Goal: Task Accomplishment & Management: Complete application form

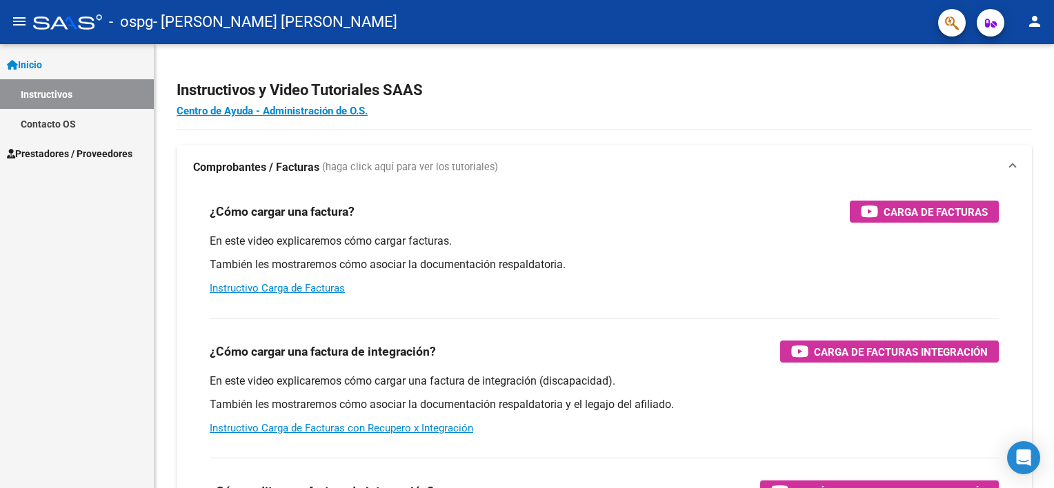
click at [70, 152] on span "Prestadores / Proveedores" at bounding box center [70, 153] width 126 height 15
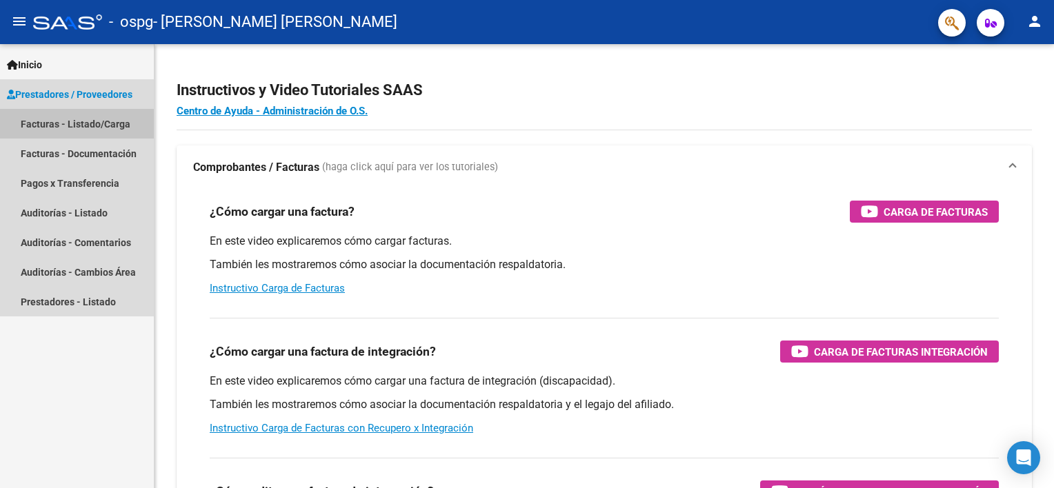
click at [99, 118] on link "Facturas - Listado/Carga" at bounding box center [77, 124] width 154 height 30
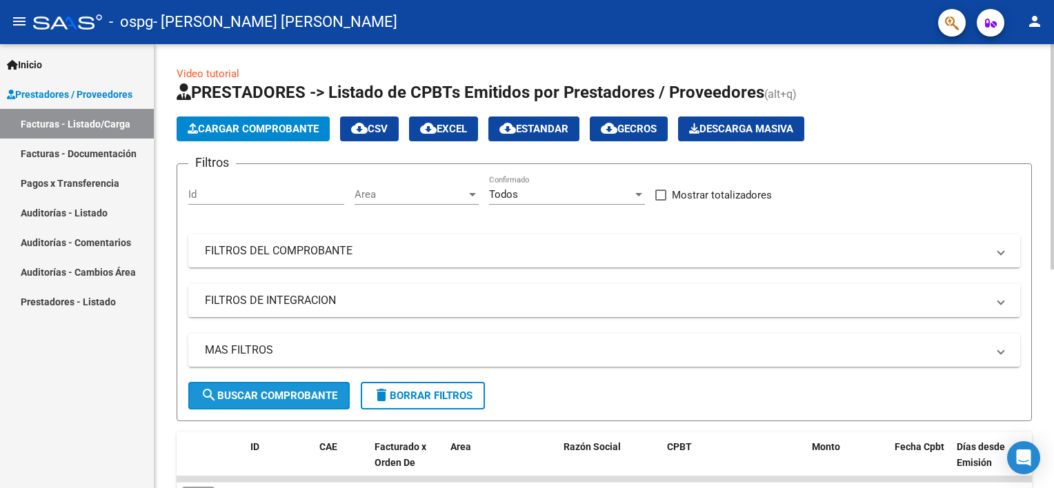
click at [297, 391] on span "search Buscar Comprobante" at bounding box center [269, 396] width 137 height 12
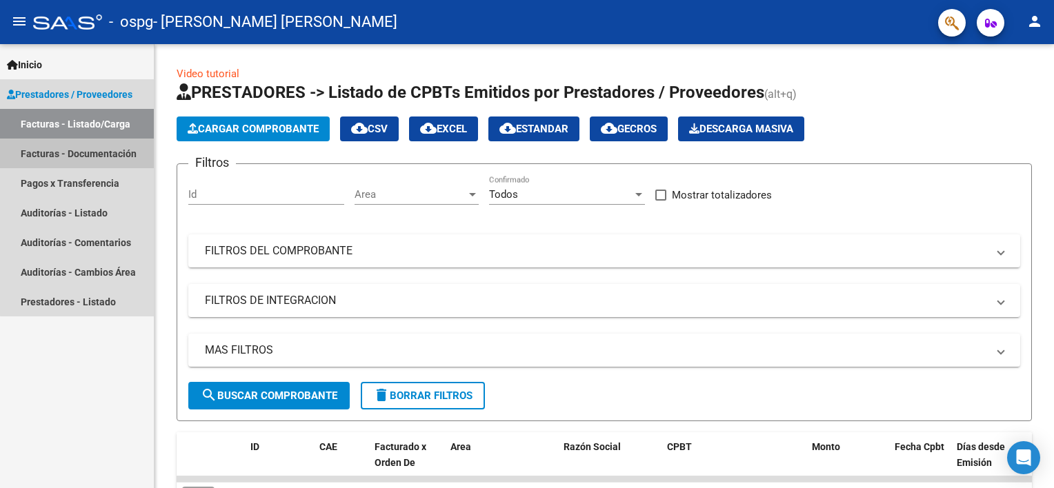
click at [94, 149] on link "Facturas - Documentación" at bounding box center [77, 154] width 154 height 30
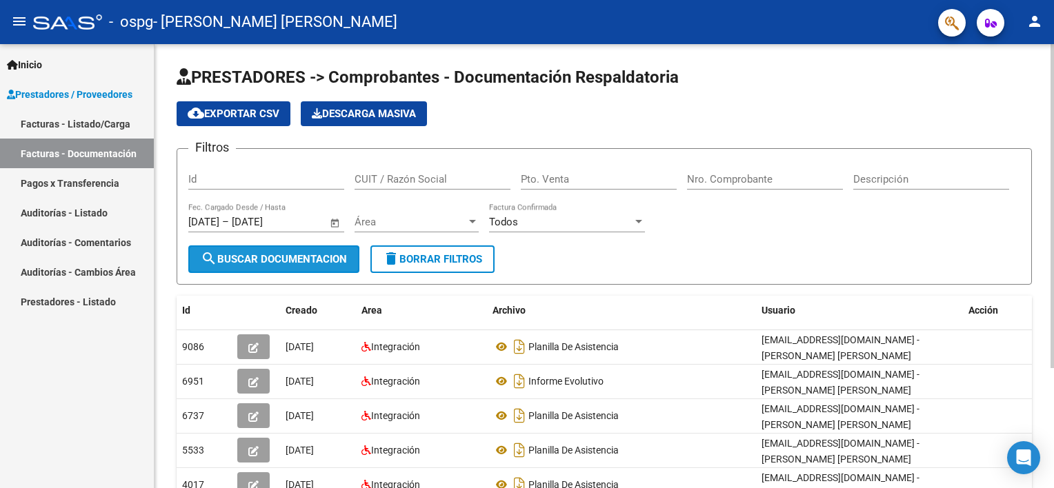
click at [263, 260] on span "search Buscar Documentacion" at bounding box center [274, 259] width 146 height 12
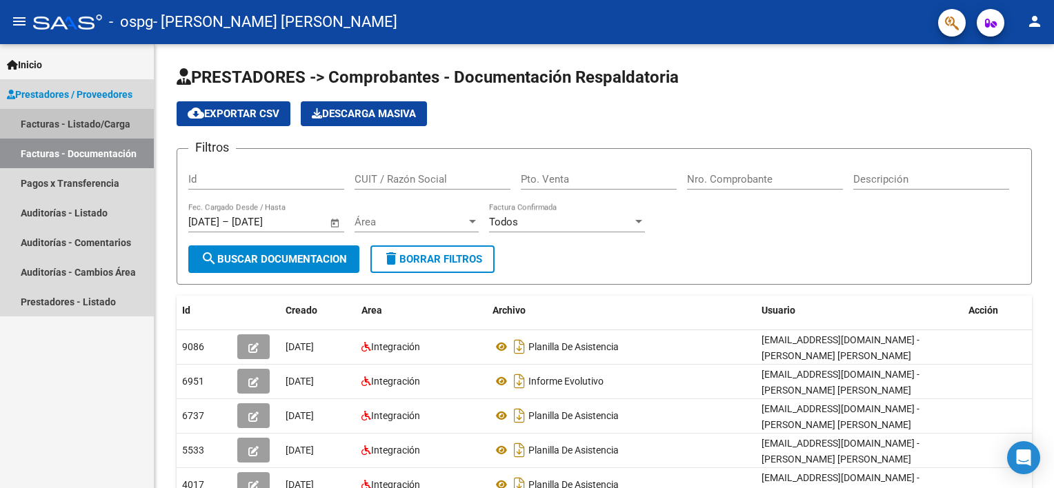
click at [95, 126] on link "Facturas - Listado/Carga" at bounding box center [77, 124] width 154 height 30
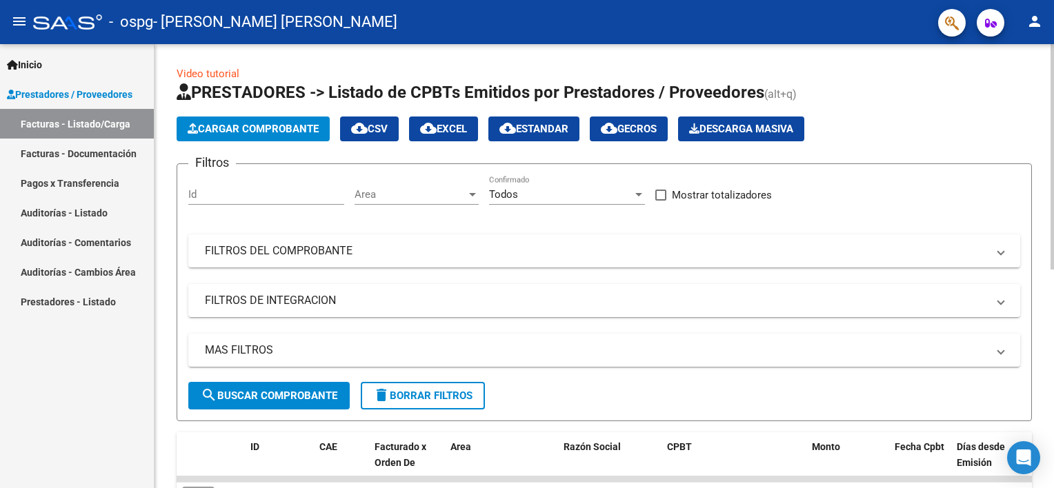
click at [259, 127] on span "Cargar Comprobante" at bounding box center [253, 129] width 131 height 12
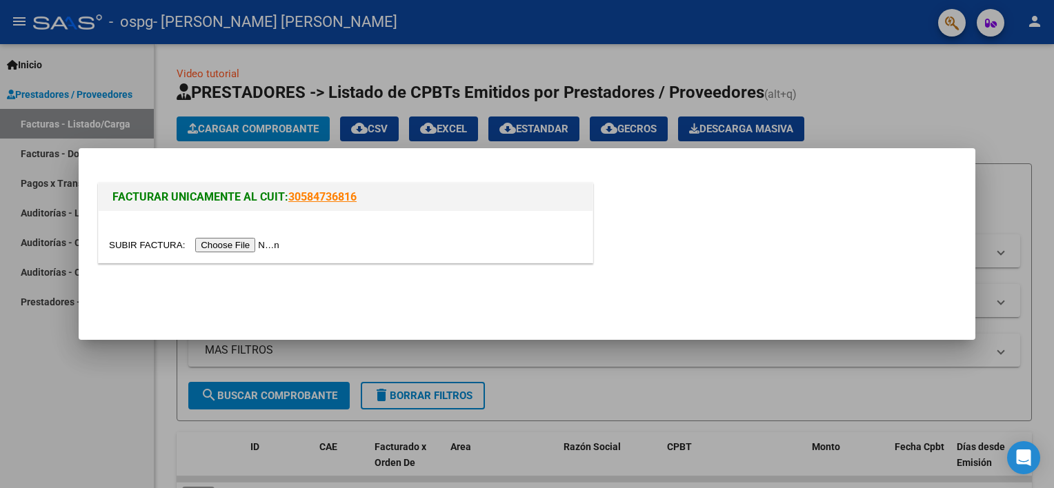
click at [236, 239] on input "file" at bounding box center [196, 245] width 175 height 14
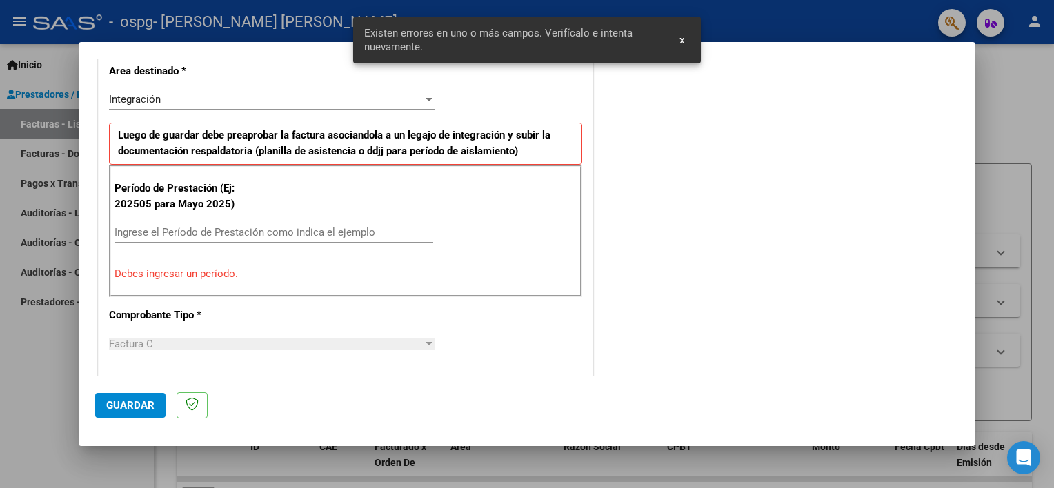
scroll to position [320, 0]
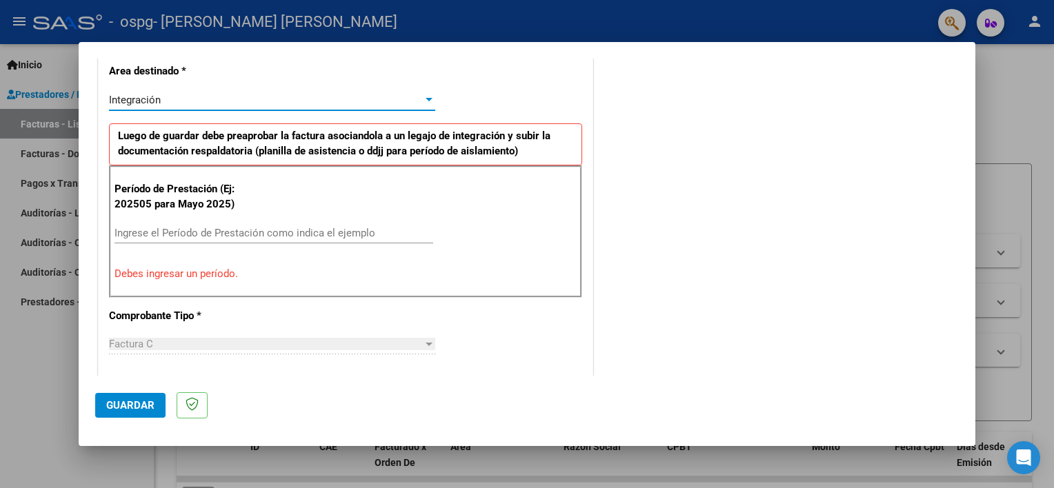
click at [353, 99] on div "Integración" at bounding box center [266, 100] width 314 height 12
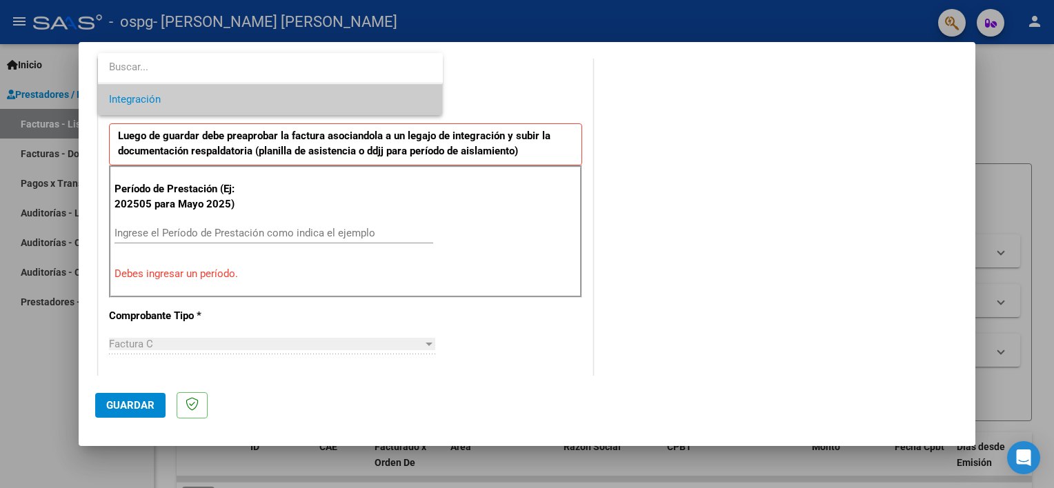
click at [270, 99] on span "Integración" at bounding box center [270, 99] width 323 height 31
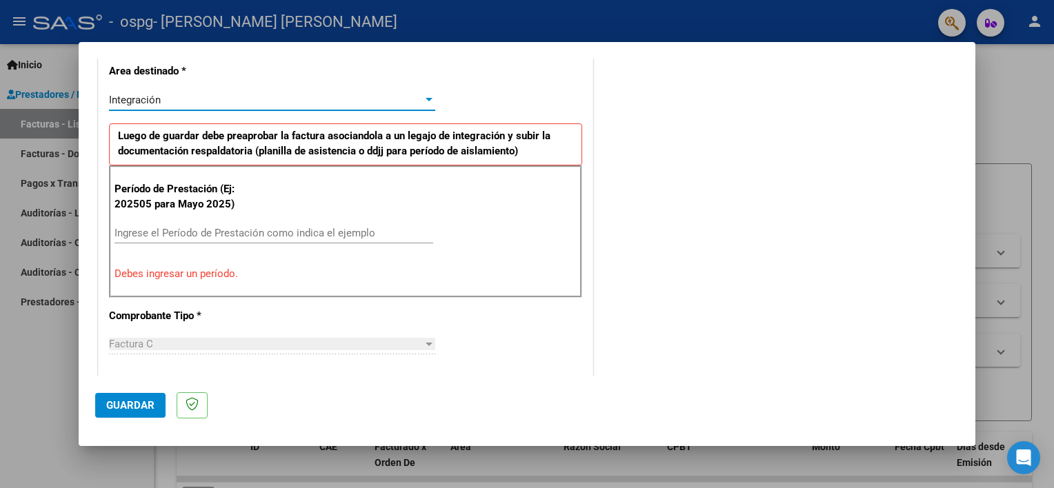
click at [243, 232] on input "Ingrese el Período de Prestación como indica el ejemplo" at bounding box center [274, 233] width 319 height 12
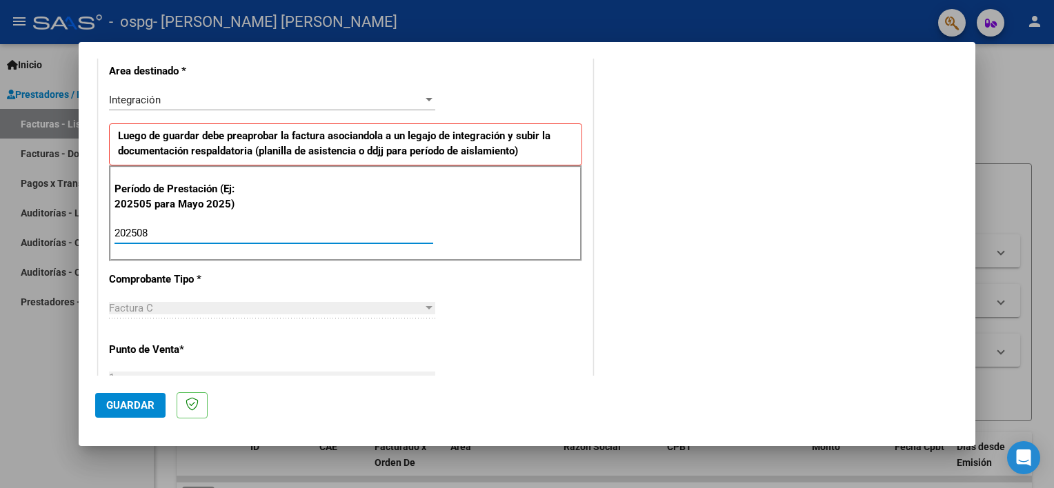
type input "202508"
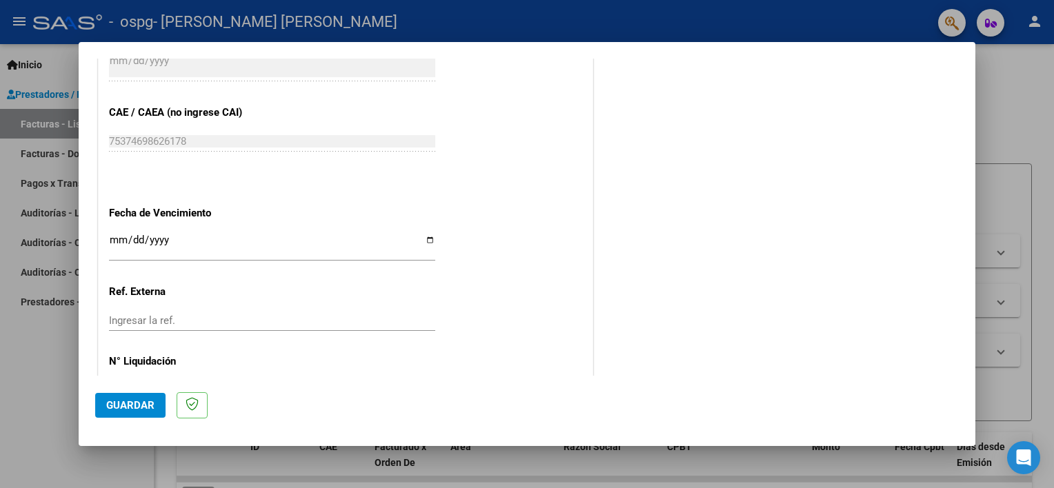
scroll to position [895, 0]
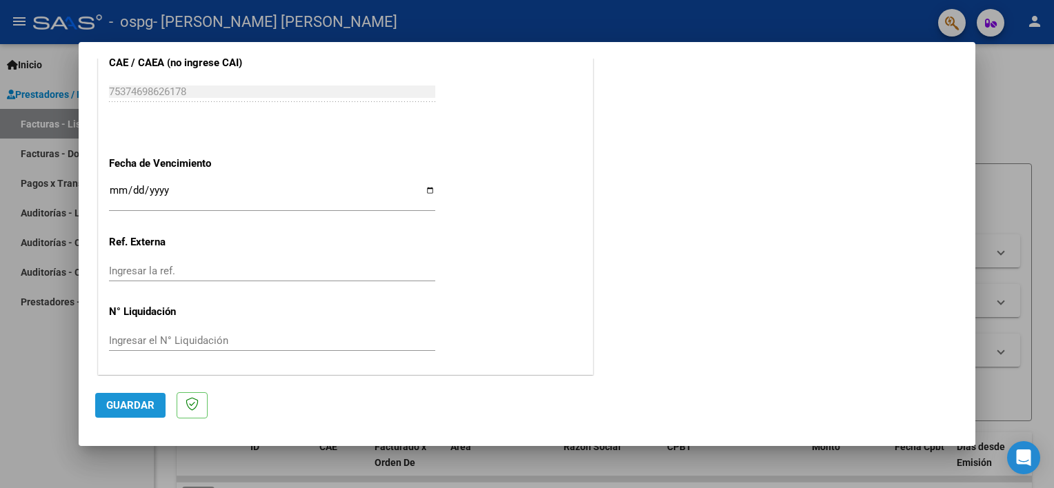
click at [139, 408] on span "Guardar" at bounding box center [130, 405] width 48 height 12
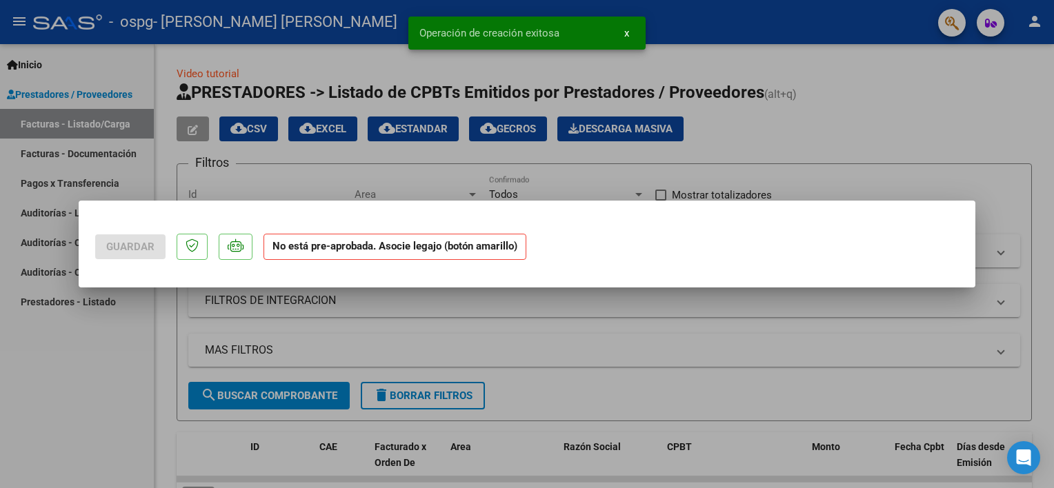
scroll to position [0, 0]
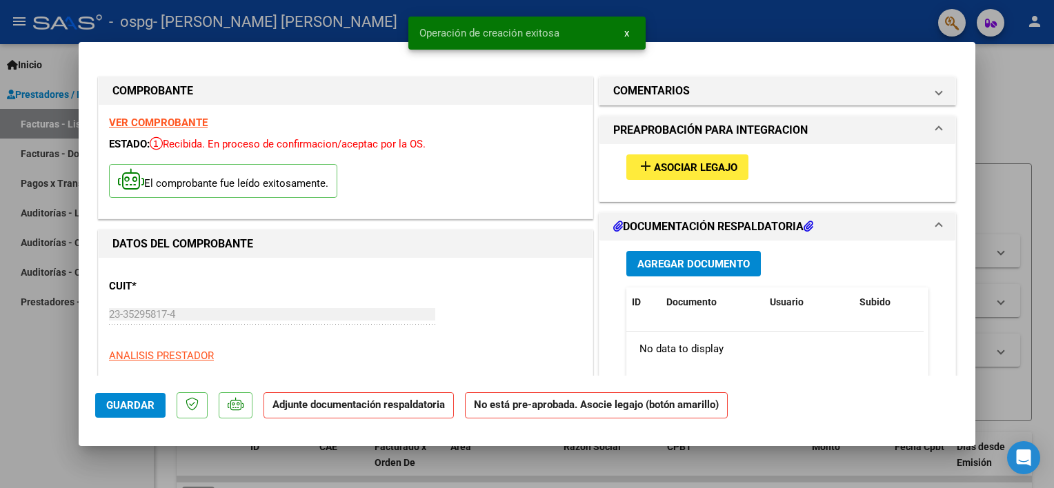
click at [722, 161] on span "add Asociar Legajo" at bounding box center [687, 167] width 100 height 12
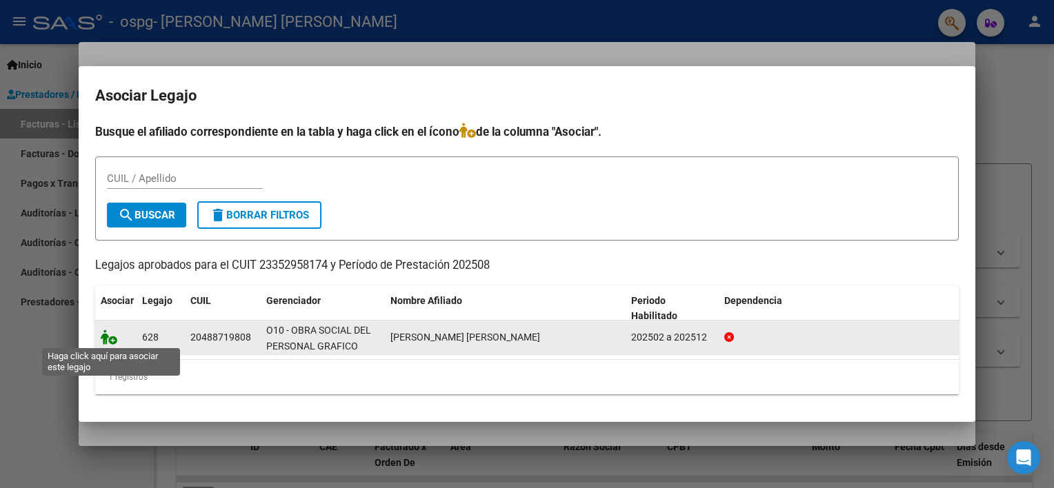
click at [108, 341] on icon at bounding box center [109, 337] width 17 height 15
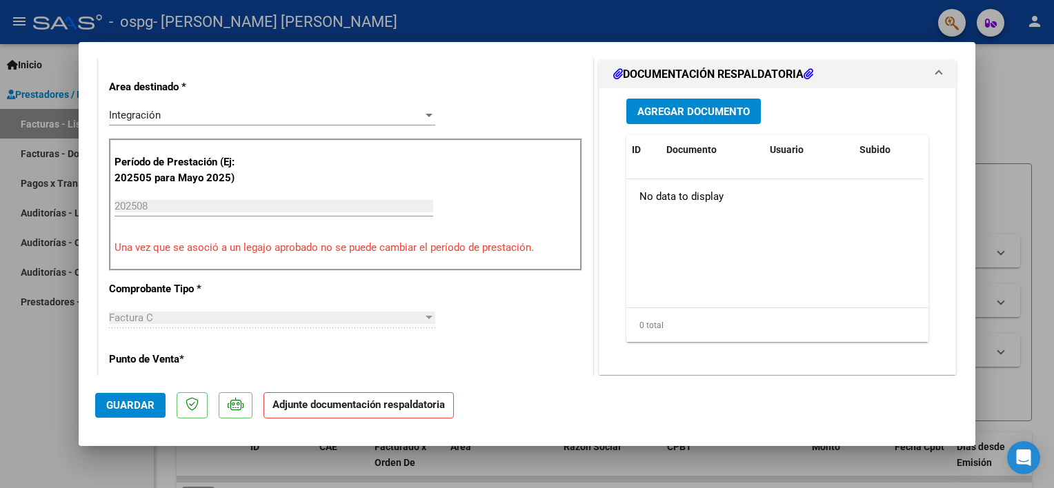
scroll to position [341, 0]
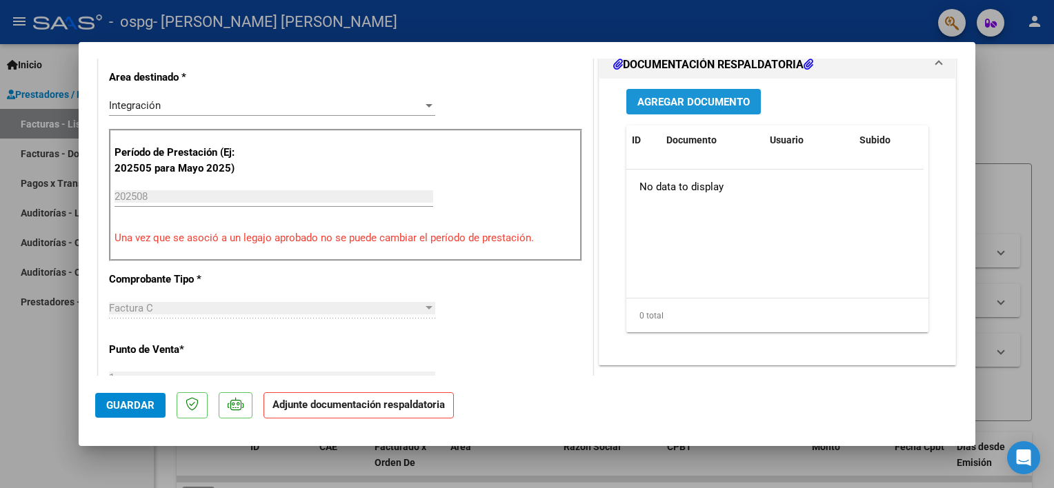
click at [713, 97] on span "Agregar Documento" at bounding box center [693, 102] width 112 height 12
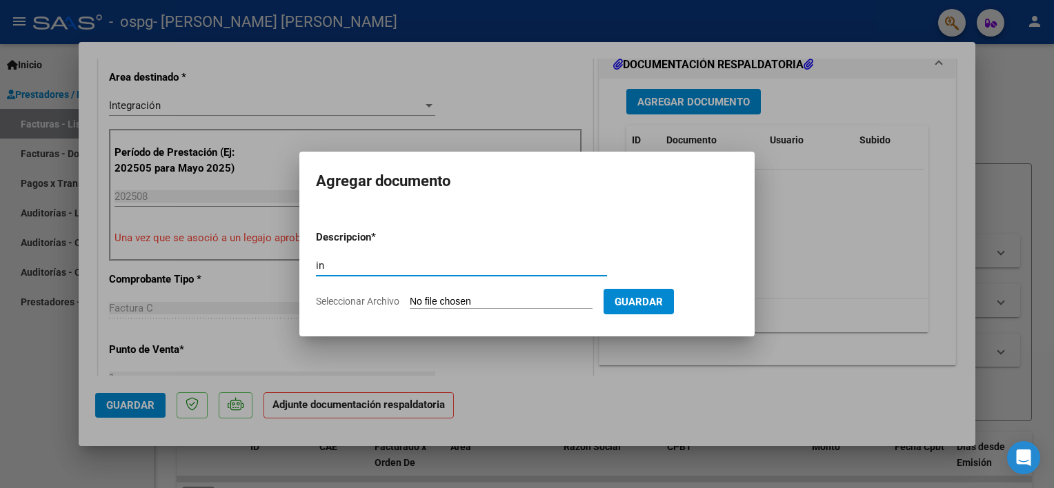
type input "i"
type input "Planilla de asistencia"
click at [496, 303] on input "Seleccionar Archivo" at bounding box center [501, 302] width 183 height 13
click at [457, 304] on input "Seleccionar Archivo" at bounding box center [501, 302] width 183 height 13
type input "C:\fakepath\CamScanner [DATE] 23.49.pdf"
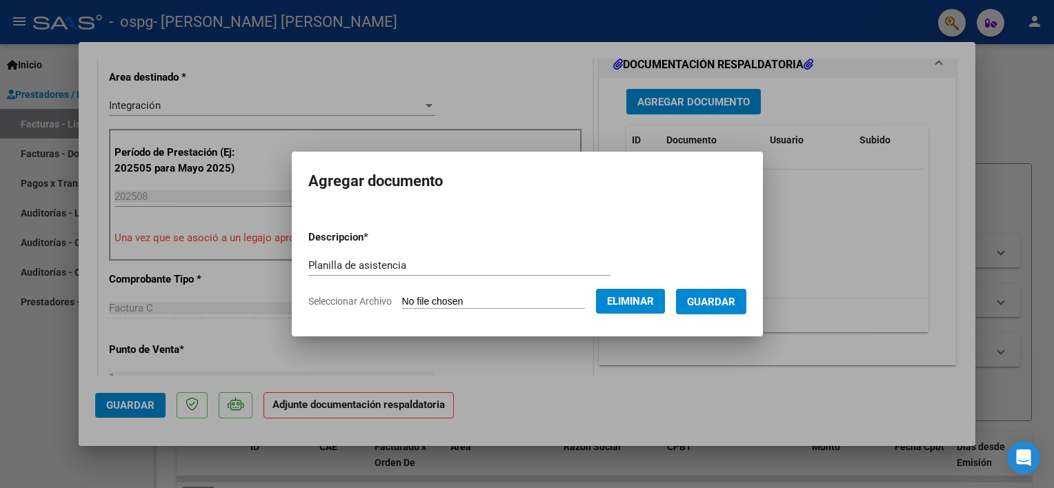
click at [696, 303] on span "Guardar" at bounding box center [711, 302] width 48 height 12
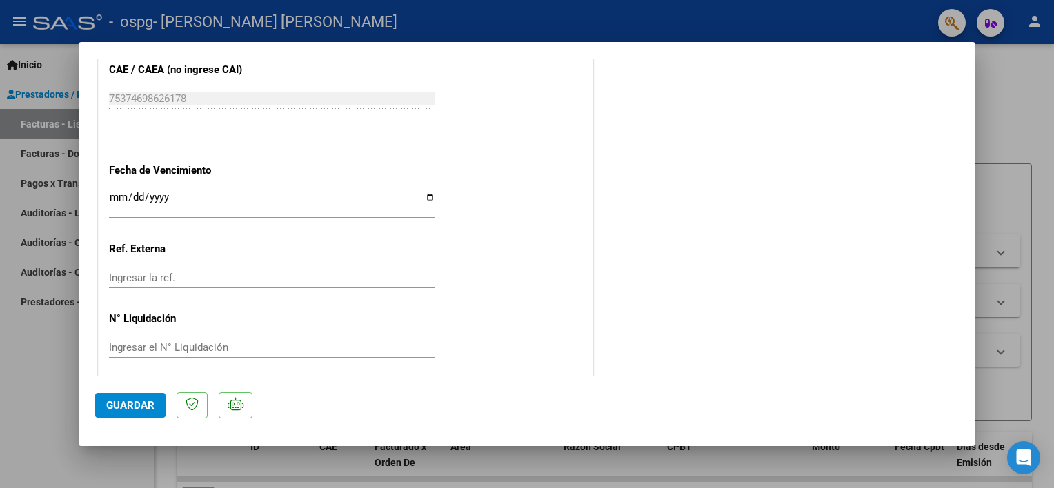
scroll to position [916, 0]
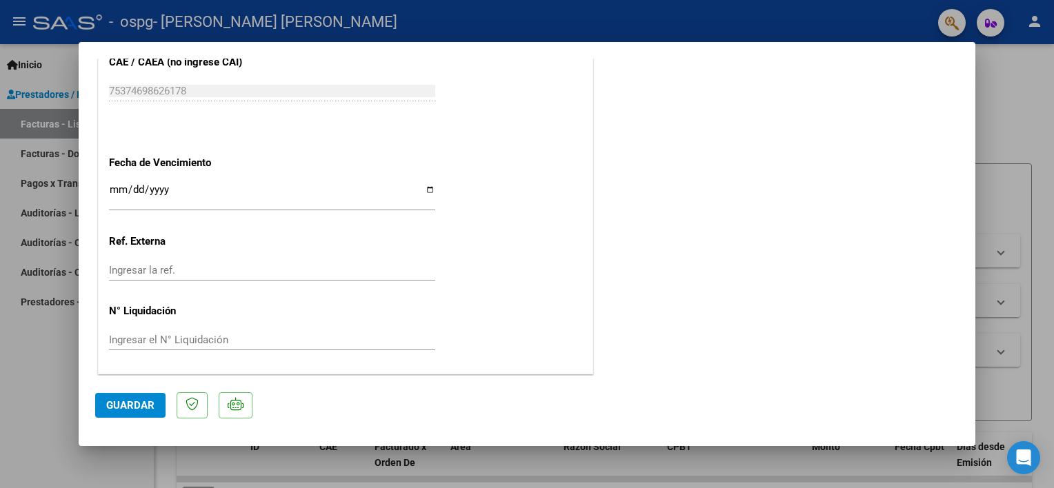
click at [136, 419] on mat-dialog-actions "Guardar" at bounding box center [527, 403] width 864 height 54
click at [139, 407] on span "Guardar" at bounding box center [130, 405] width 48 height 12
click at [130, 404] on span "Guardar" at bounding box center [130, 405] width 48 height 12
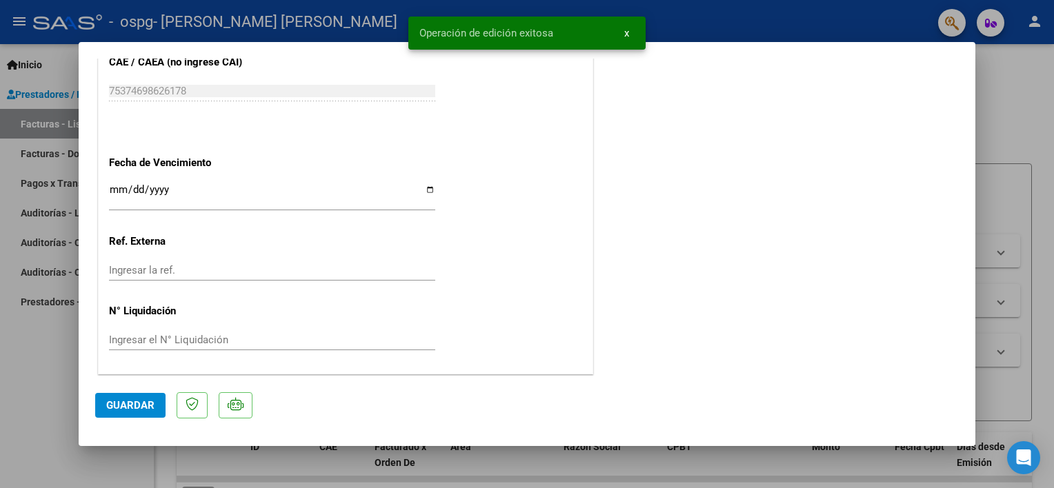
click at [1009, 98] on div at bounding box center [527, 244] width 1054 height 488
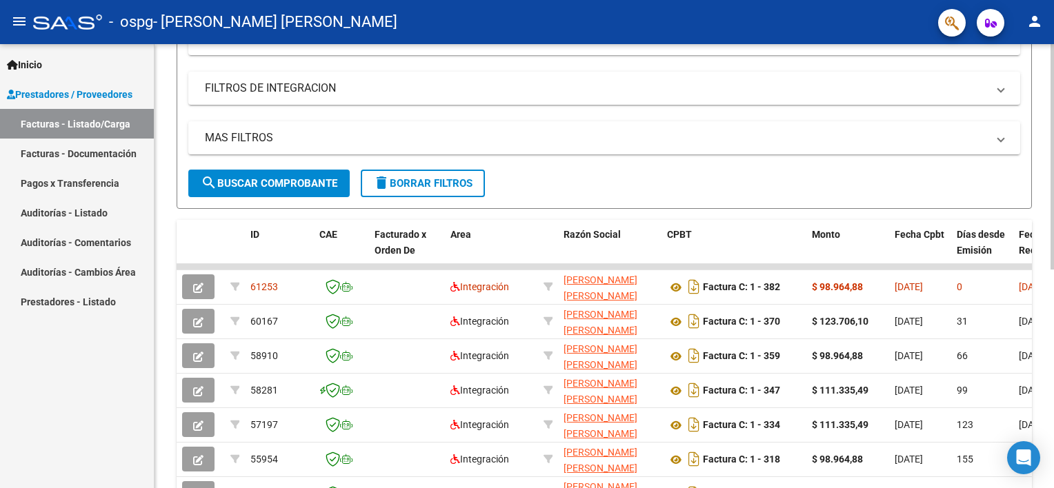
scroll to position [213, 0]
click at [1053, 311] on html "menu - ospg - [PERSON_NAME] [PERSON_NAME] person Inicio Instructivos Contacto O…" at bounding box center [527, 244] width 1054 height 488
drag, startPoint x: 991, startPoint y: 264, endPoint x: 1053, endPoint y: 342, distance: 100.2
click at [1053, 342] on html "menu - ospg - [PERSON_NAME] [PERSON_NAME] person Inicio Instructivos Contacto O…" at bounding box center [527, 244] width 1054 height 488
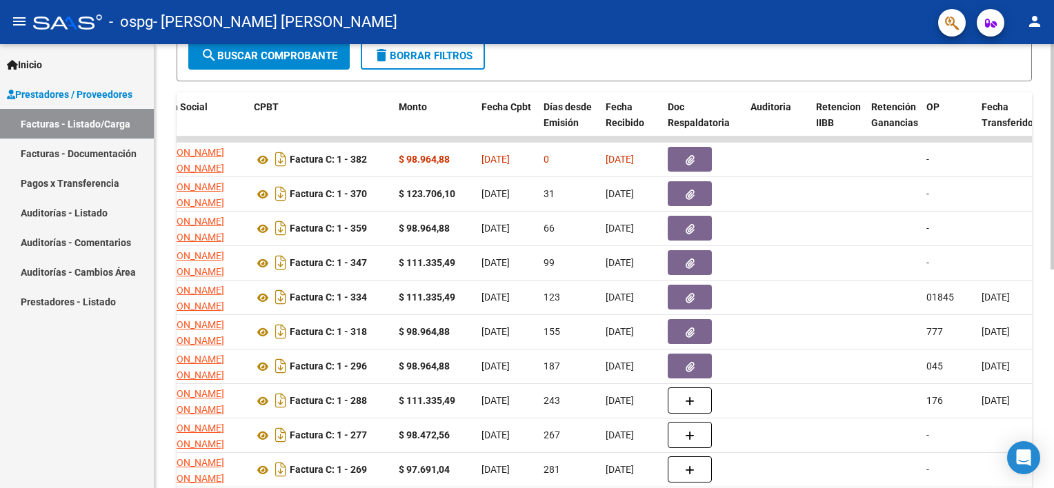
scroll to position [342, 0]
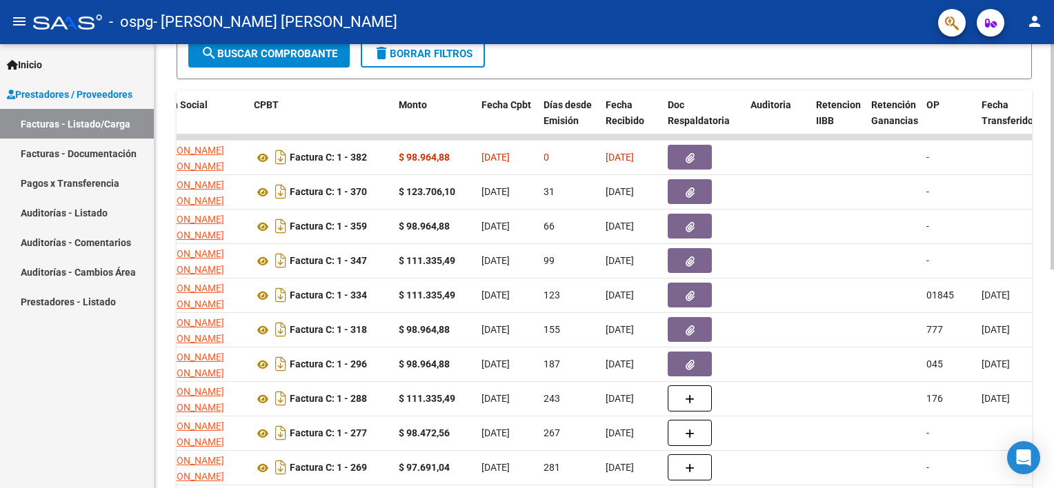
click at [1040, 247] on div "Video tutorial PRESTADORES -> Listado de CPBTs Emitidos por Prestadores / Prove…" at bounding box center [606, 135] width 903 height 867
